Goal: Task Accomplishment & Management: Use online tool/utility

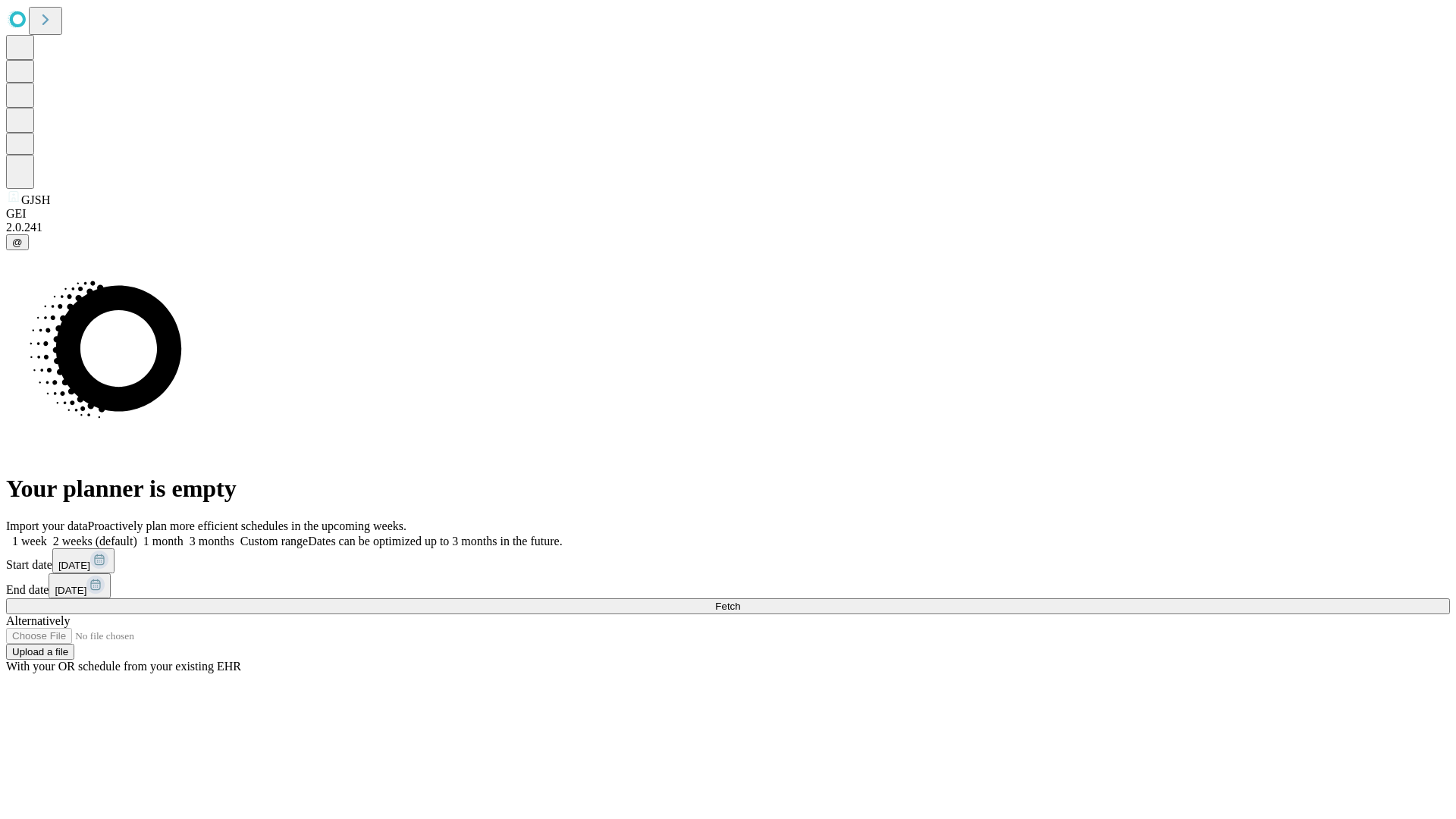
click at [741, 601] on span "Fetch" at bounding box center [728, 606] width 25 height 11
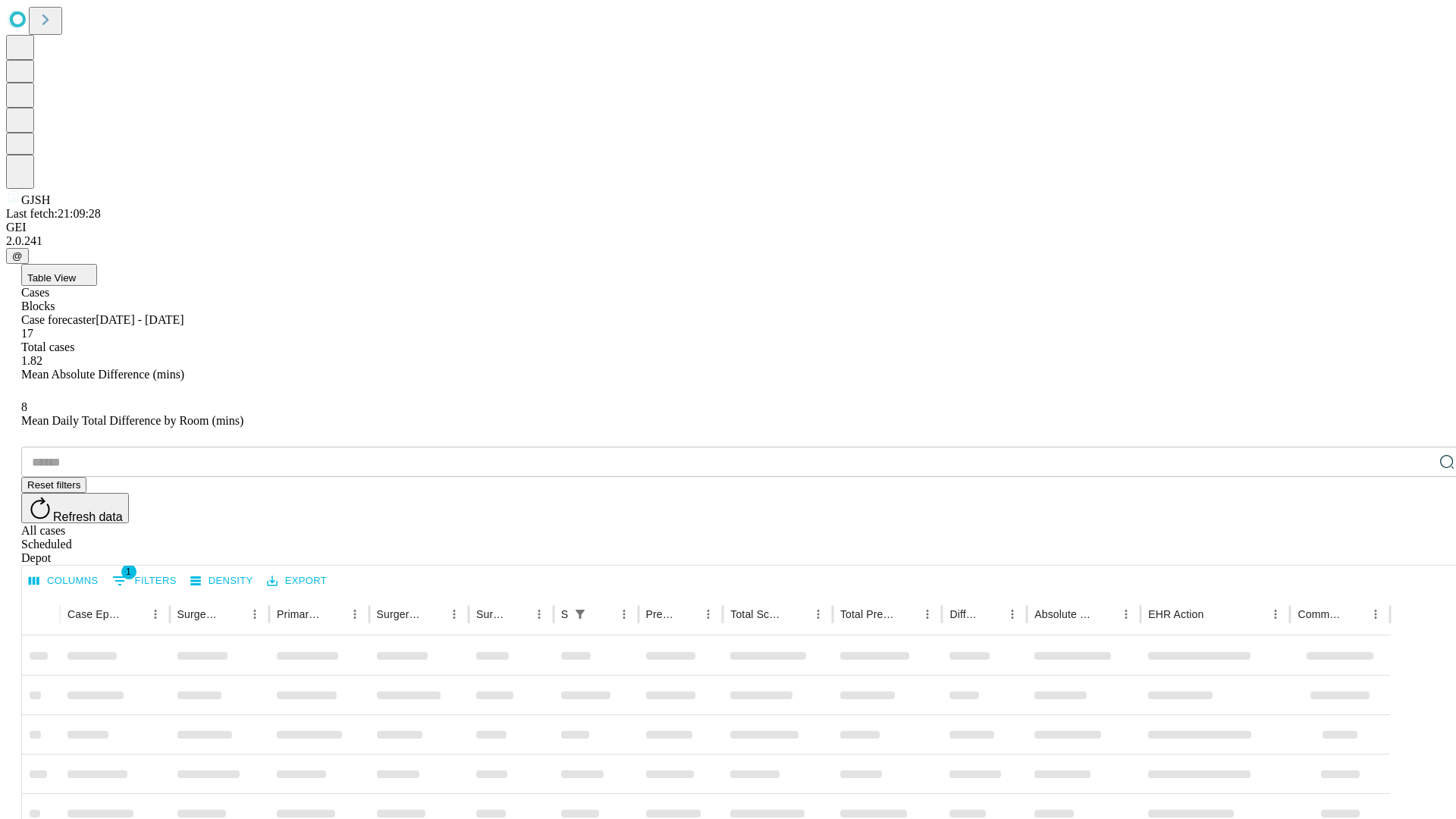
click at [1417, 551] on div "Depot" at bounding box center [743, 558] width 1445 height 14
